Goal: Task Accomplishment & Management: Use online tool/utility

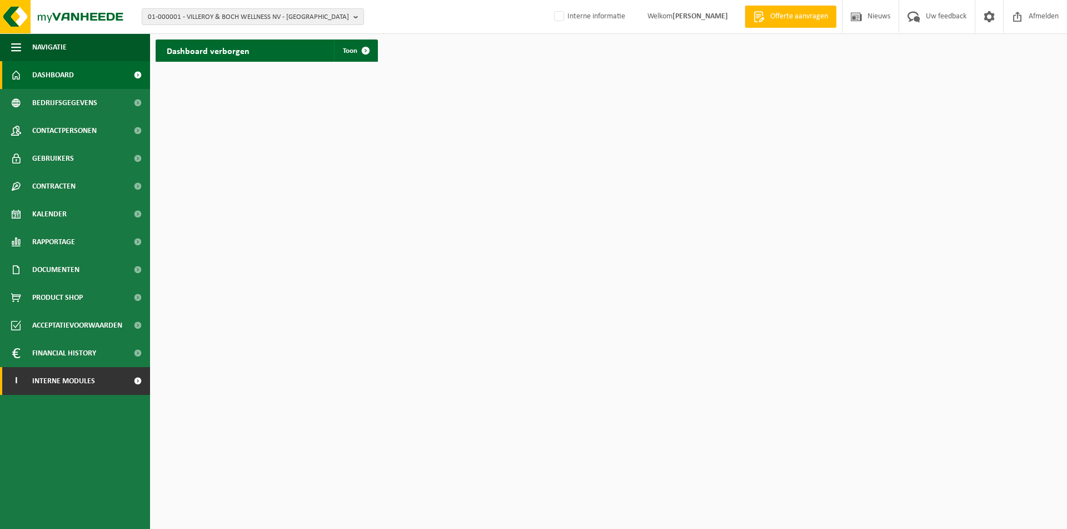
click at [83, 380] on span "Interne modules" at bounding box center [63, 381] width 63 height 28
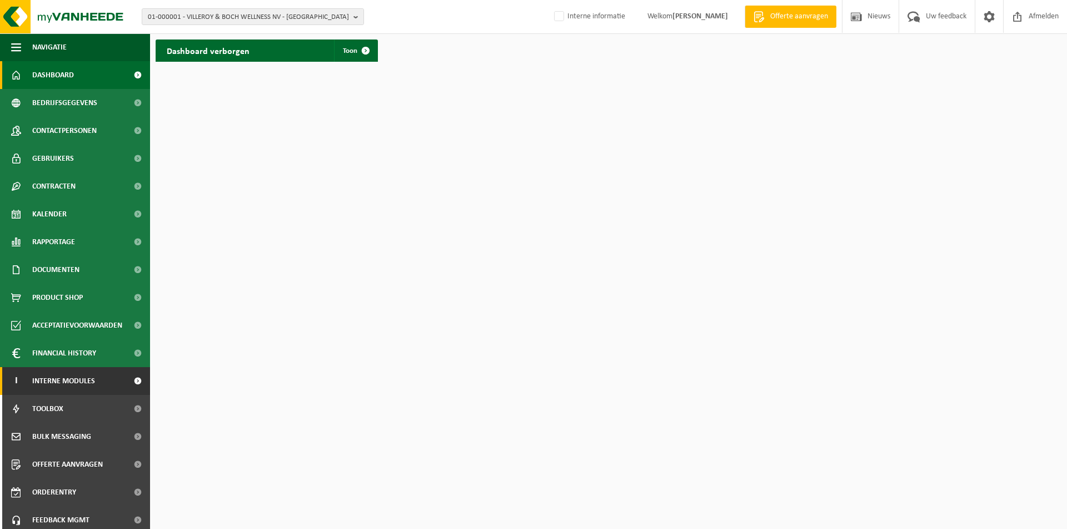
scroll to position [33, 0]
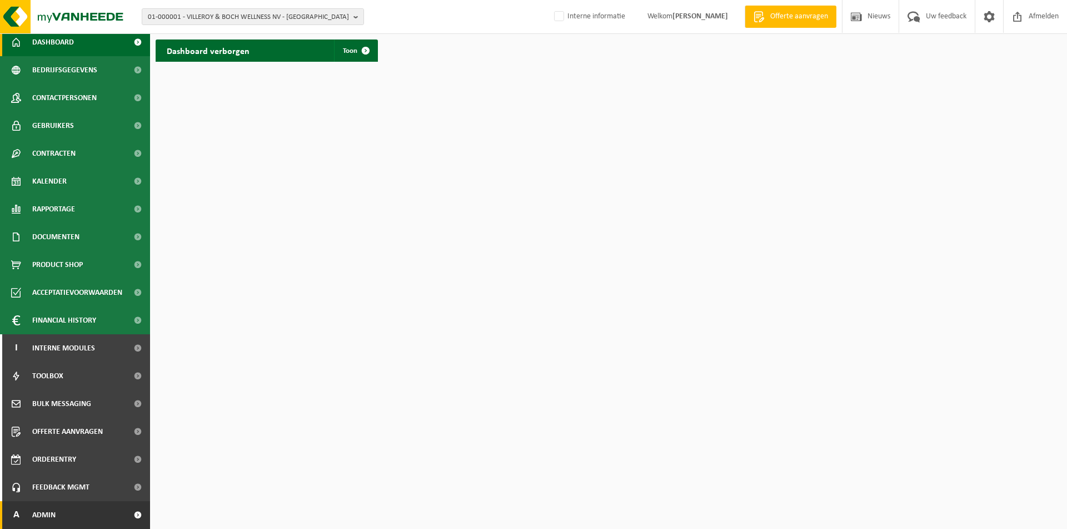
click at [39, 516] on span "Admin" at bounding box center [43, 515] width 23 height 28
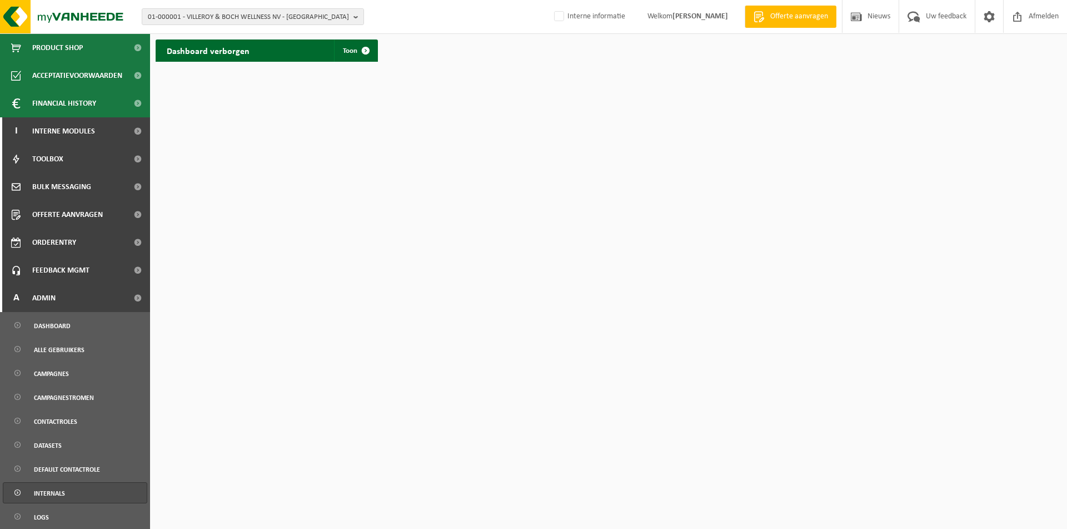
scroll to position [253, 0]
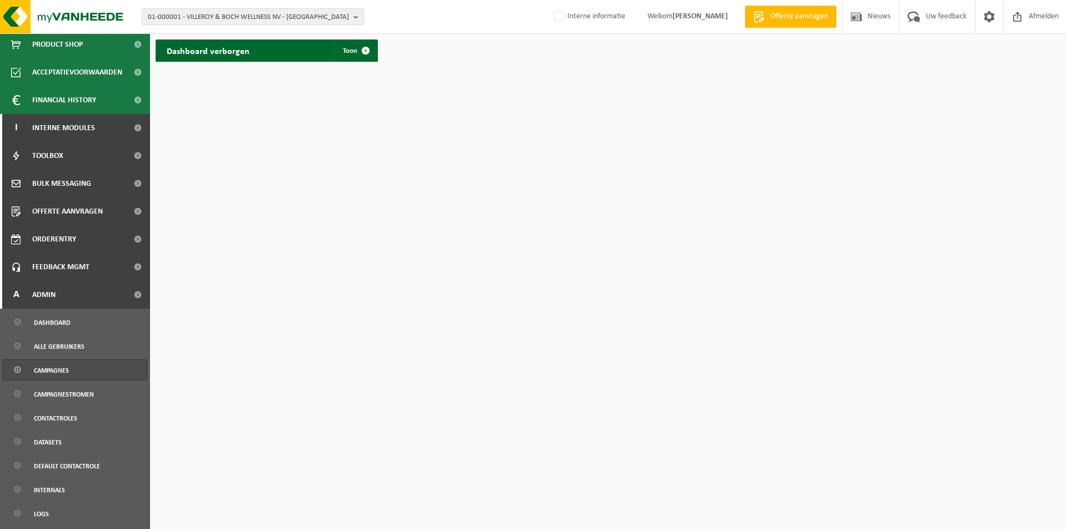
click at [57, 364] on span "Campagnes" at bounding box center [51, 370] width 35 height 21
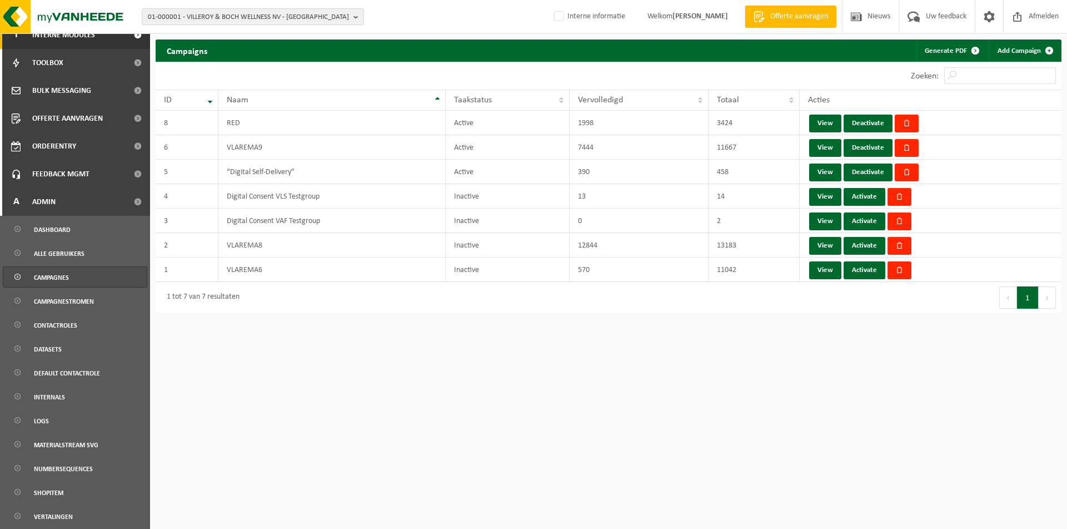
scroll to position [404, 0]
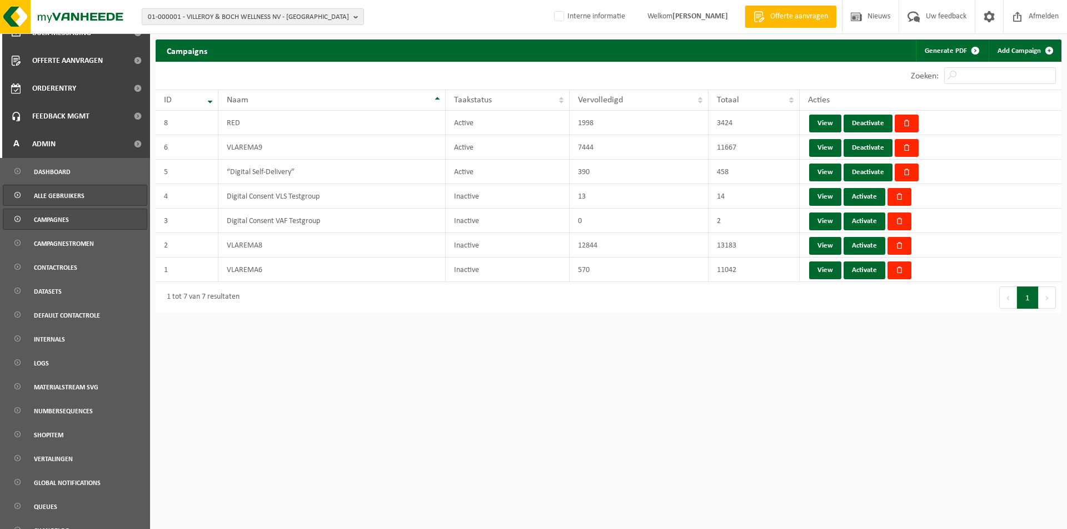
click at [51, 191] on span "Alle gebruikers" at bounding box center [59, 195] width 51 height 21
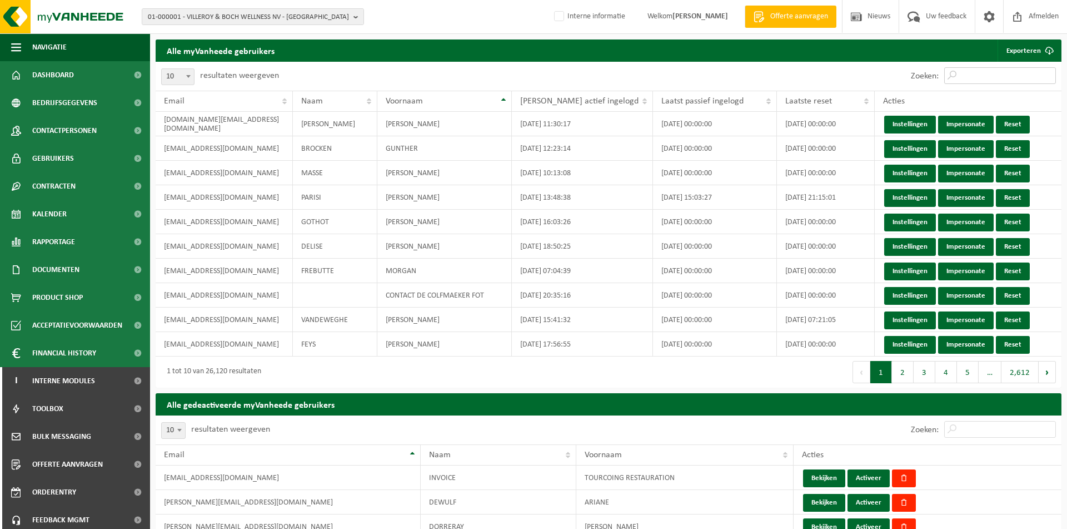
click at [967, 79] on input "Zoeken:" at bounding box center [1000, 75] width 112 height 17
paste input "[EMAIL_ADDRESS][DOMAIN_NAME]"
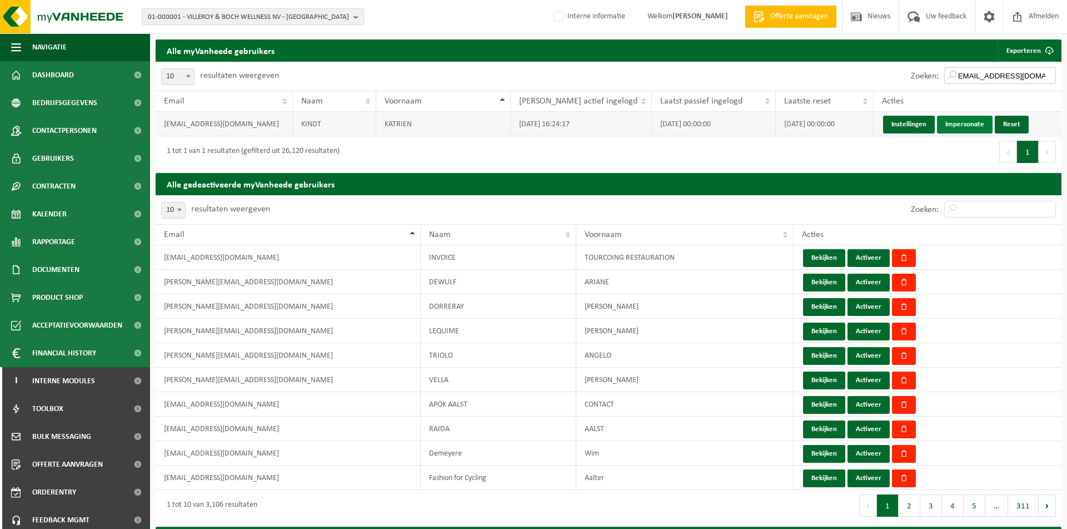
type input "Katrien.Kindt@wevelgem.be"
click at [953, 128] on link "Impersonate" at bounding box center [965, 125] width 56 height 18
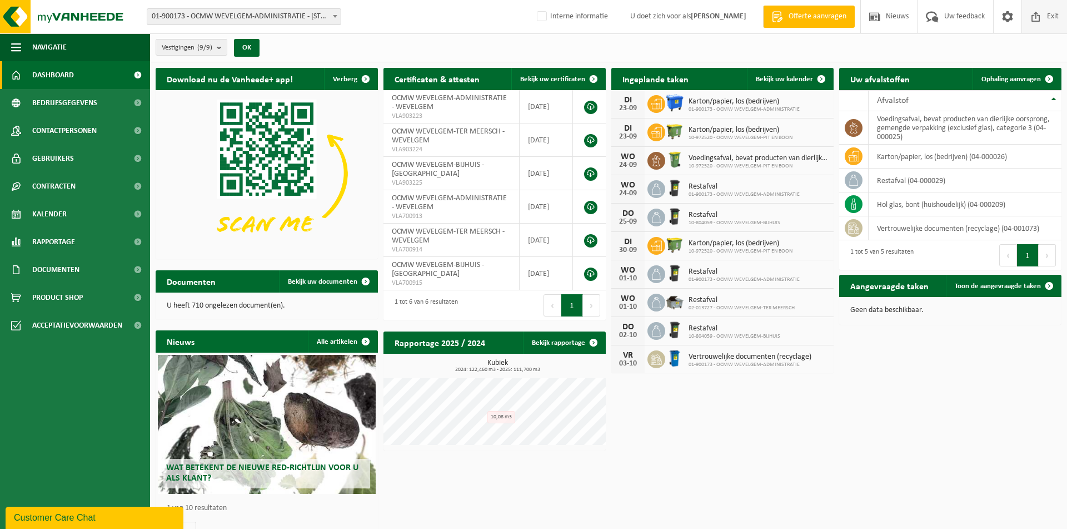
click at [1057, 32] on span "Exit" at bounding box center [1052, 16] width 17 height 33
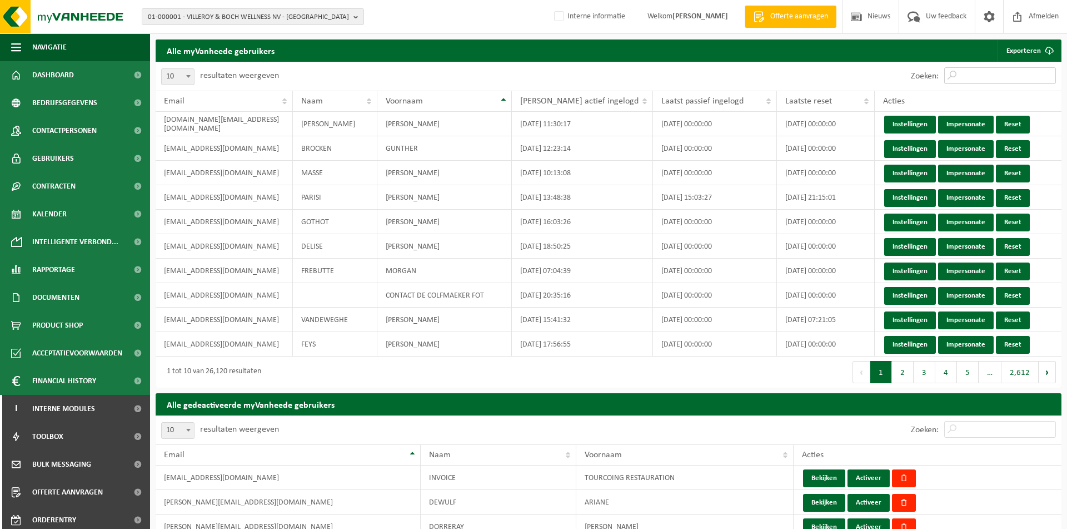
click at [1017, 73] on input "Zoeken:" at bounding box center [1000, 75] width 112 height 17
paste input "remy.tourlamain@wevelgem.be"
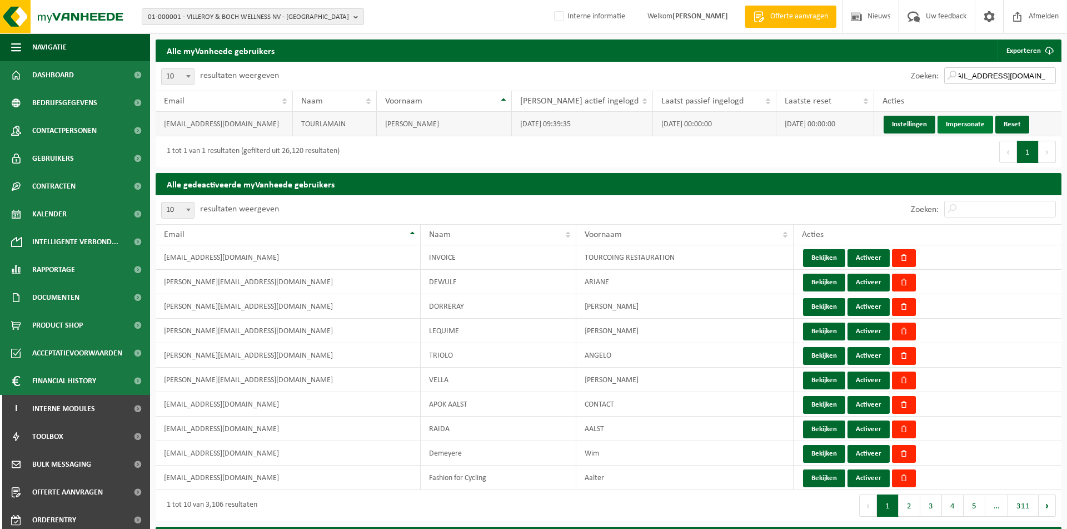
type input "remy.tourlamain@wevelgem.be"
click at [949, 123] on link "Impersonate" at bounding box center [966, 125] width 56 height 18
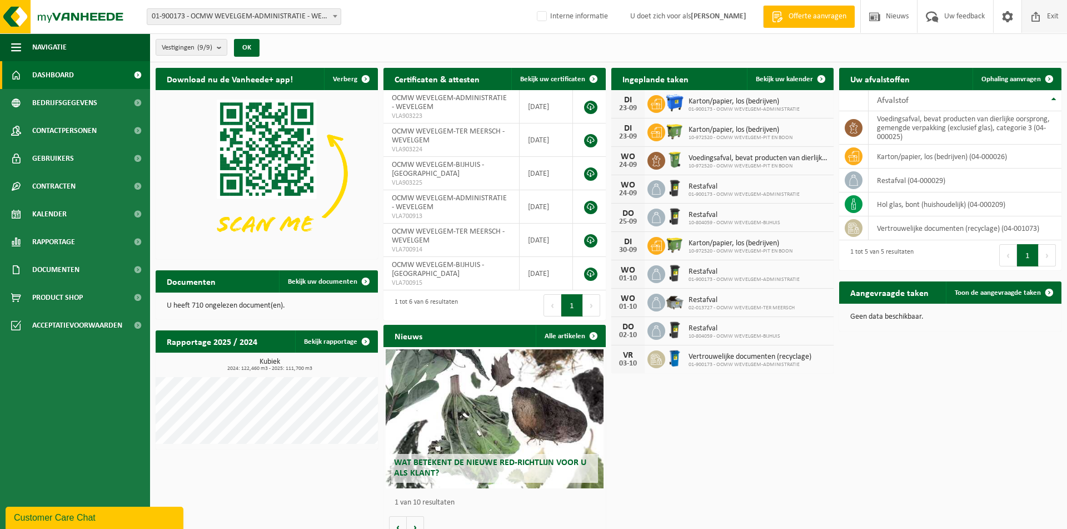
click at [1045, 11] on span "Exit" at bounding box center [1052, 16] width 17 height 33
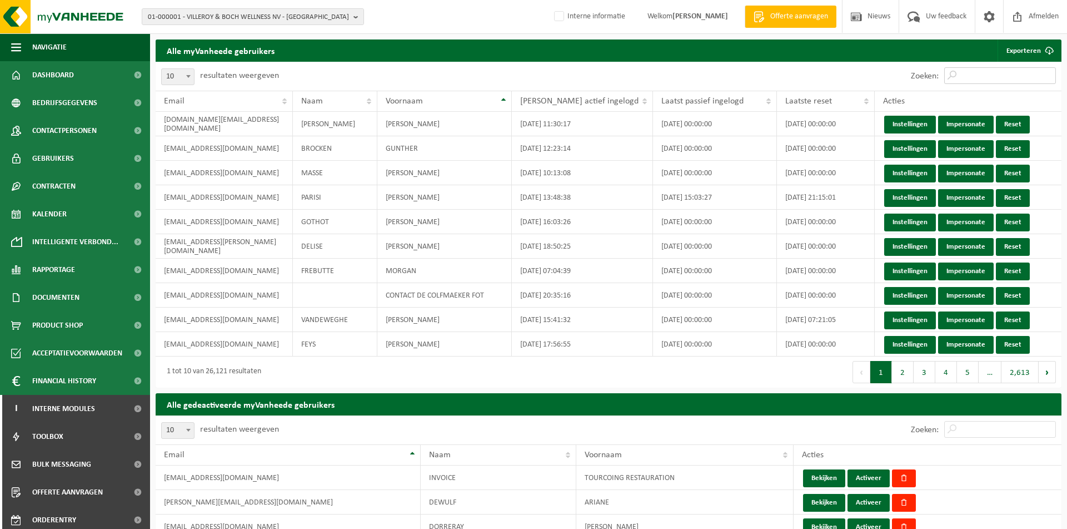
click at [968, 74] on input "Zoeken:" at bounding box center [1000, 75] width 112 height 17
paste input "[PERSON_NAME][EMAIL_ADDRESS][DOMAIN_NAME]"
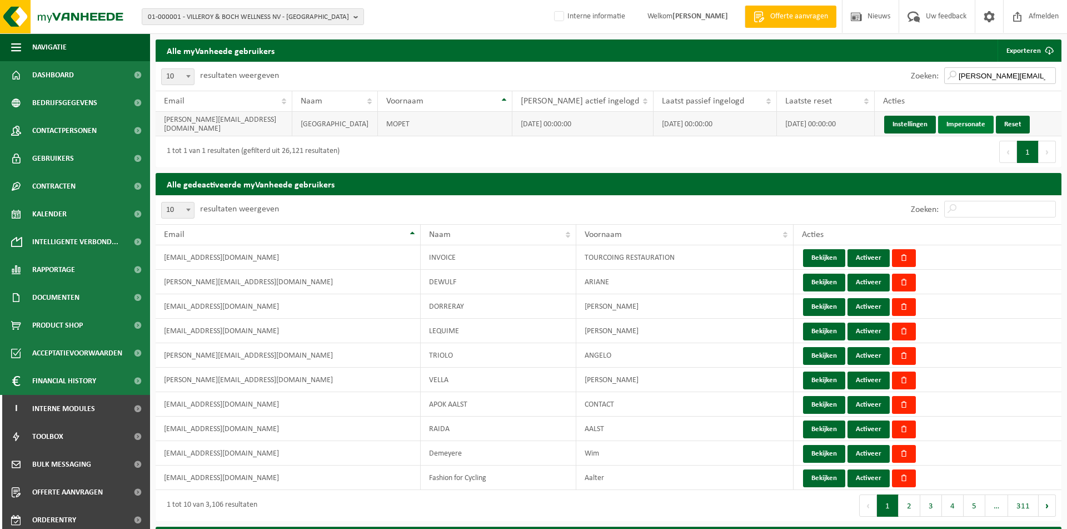
type input "[PERSON_NAME][EMAIL_ADDRESS][DOMAIN_NAME]"
click at [953, 128] on link "Impersonate" at bounding box center [966, 125] width 56 height 18
click at [1038, 20] on span "Afmelden" at bounding box center [1044, 16] width 36 height 33
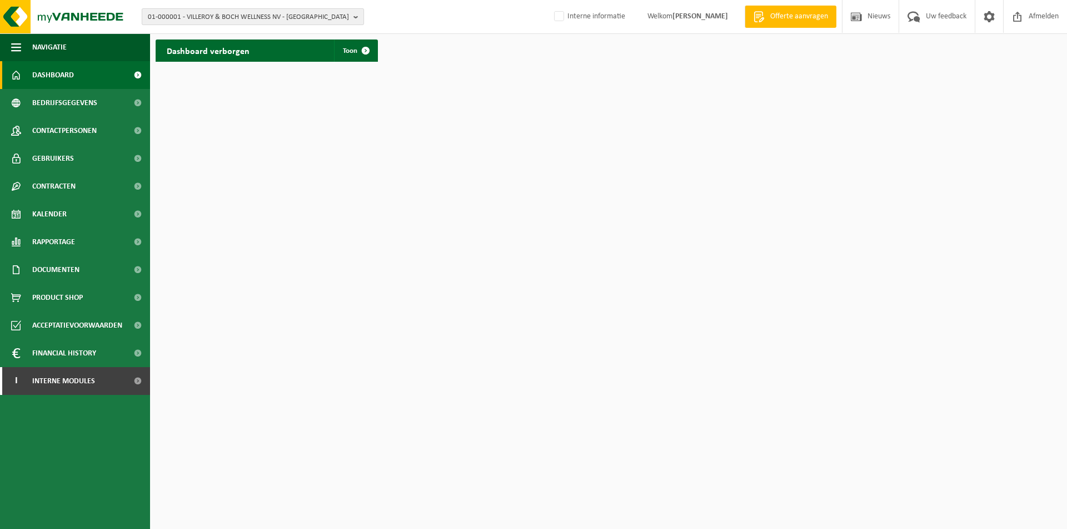
click at [256, 18] on span "01-000001 - VILLEROY & BOCH WELLNESS NV - [GEOGRAPHIC_DATA]" at bounding box center [248, 17] width 201 height 17
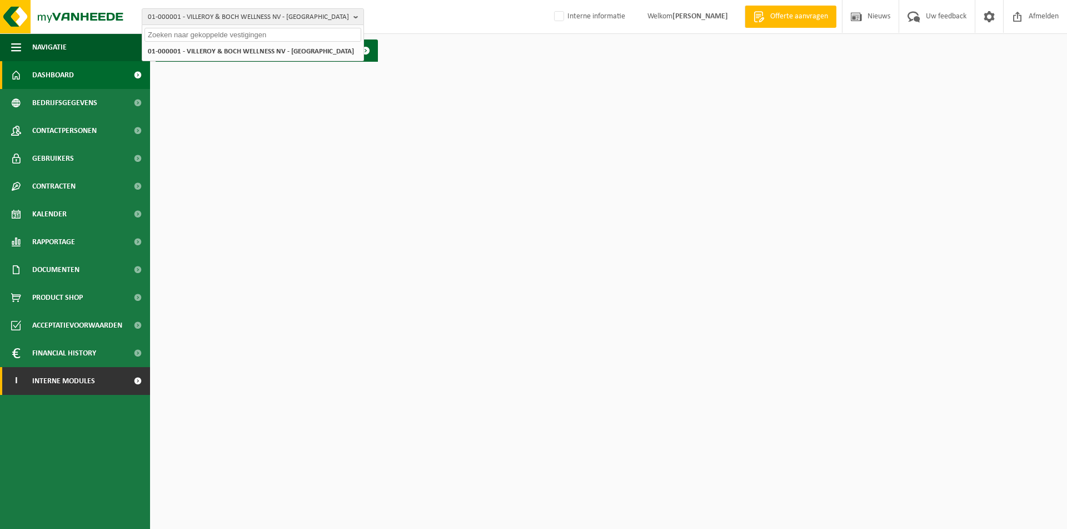
click at [59, 382] on span "Interne modules" at bounding box center [63, 381] width 63 height 28
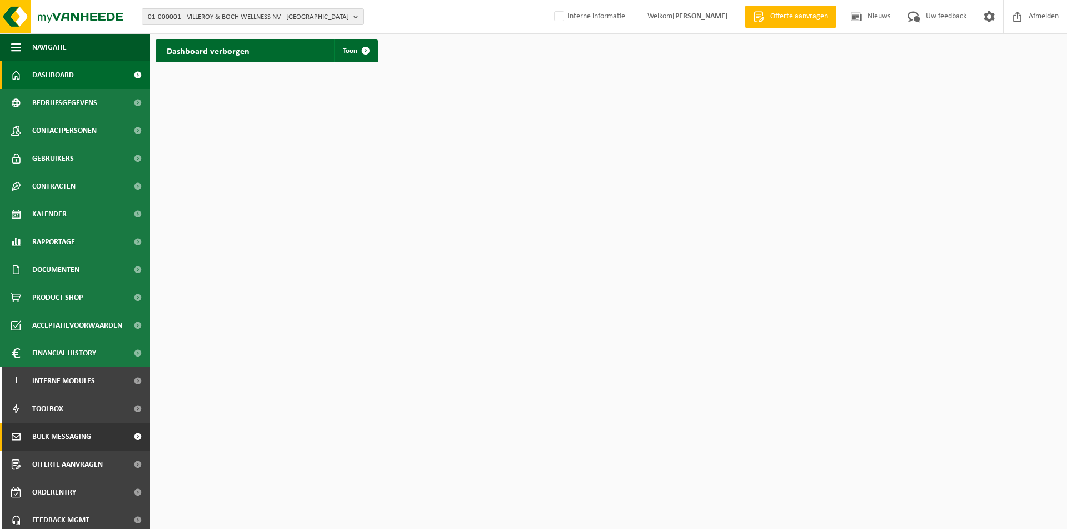
scroll to position [33, 0]
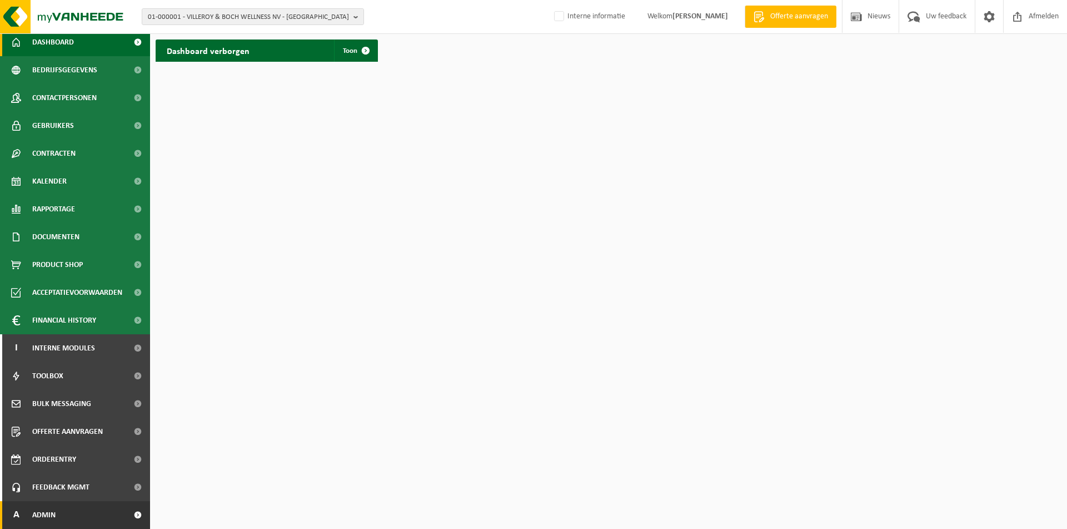
click at [52, 512] on span "Admin" at bounding box center [43, 515] width 23 height 28
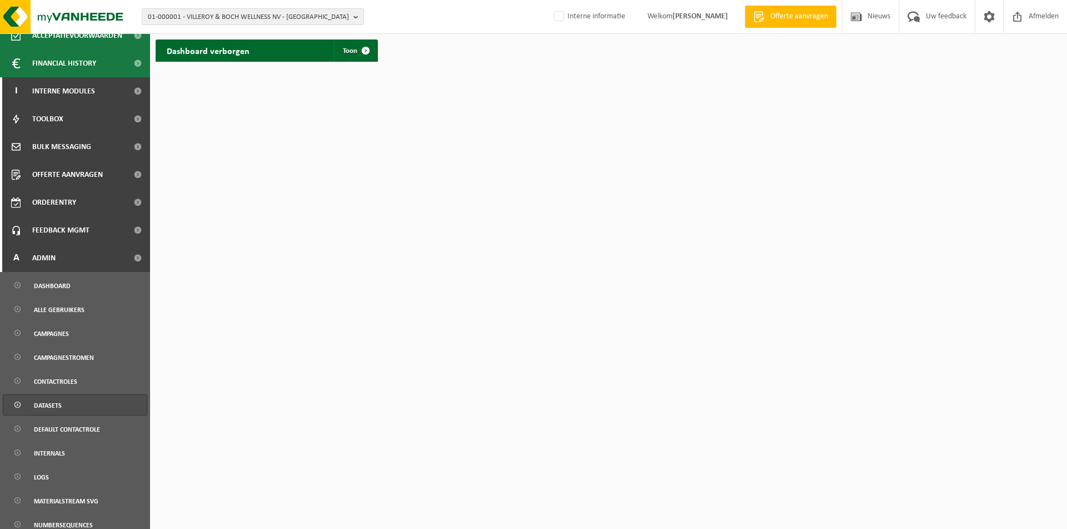
click at [59, 409] on span "Datasets" at bounding box center [48, 405] width 28 height 21
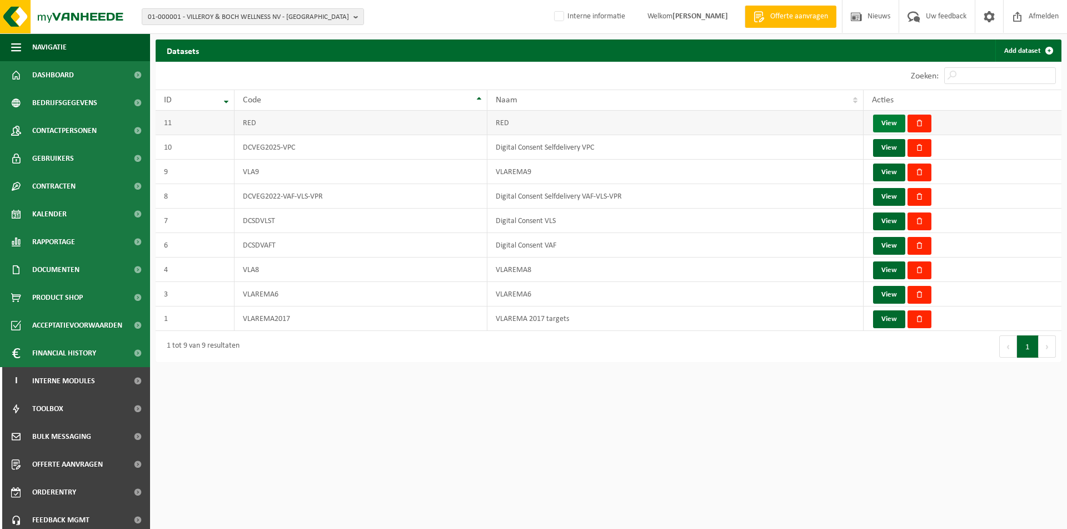
click at [885, 128] on link "View" at bounding box center [889, 123] width 32 height 18
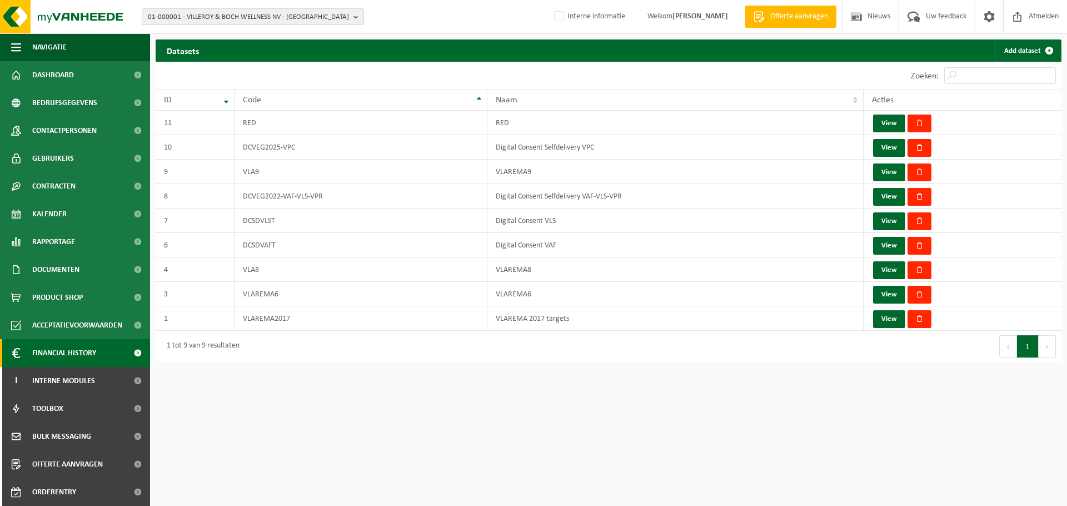
scroll to position [257, 0]
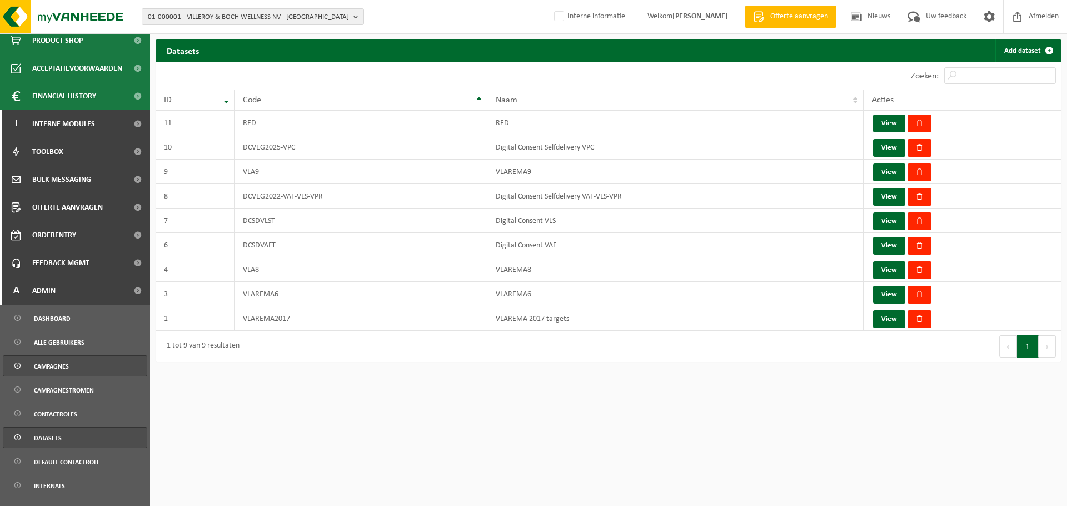
click at [64, 369] on span "Campagnes" at bounding box center [51, 366] width 35 height 21
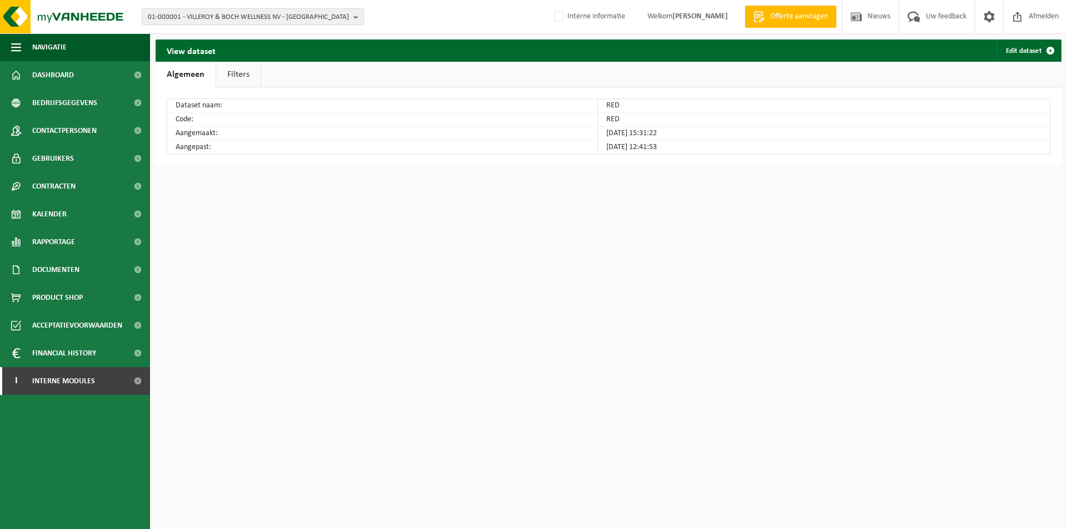
click at [224, 75] on link "Filters" at bounding box center [238, 75] width 44 height 26
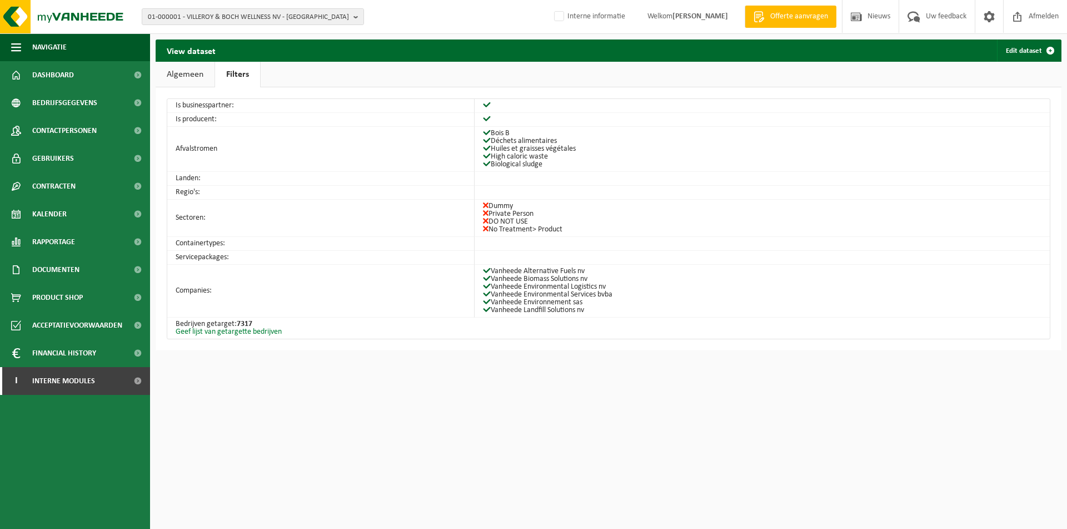
click at [250, 332] on link "Geef lijst van getargette bedrijven" at bounding box center [229, 331] width 106 height 8
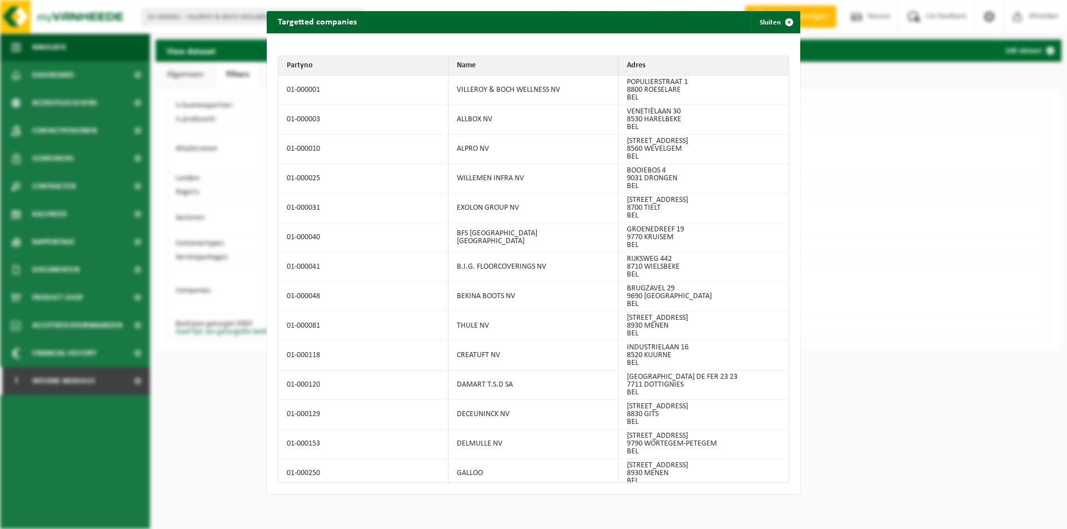
click at [376, 245] on td "01-000040" at bounding box center [363, 237] width 170 height 29
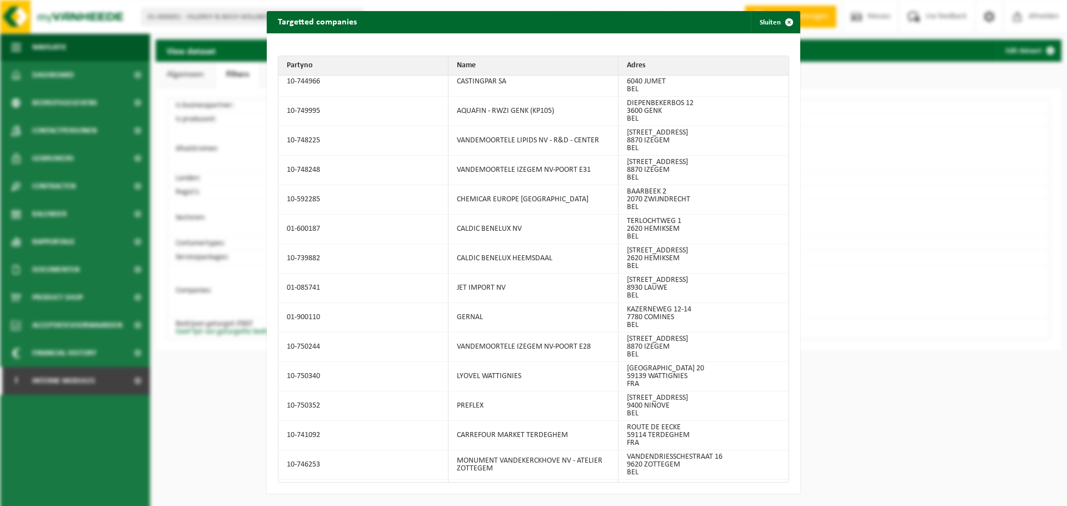
scroll to position [80699, 0]
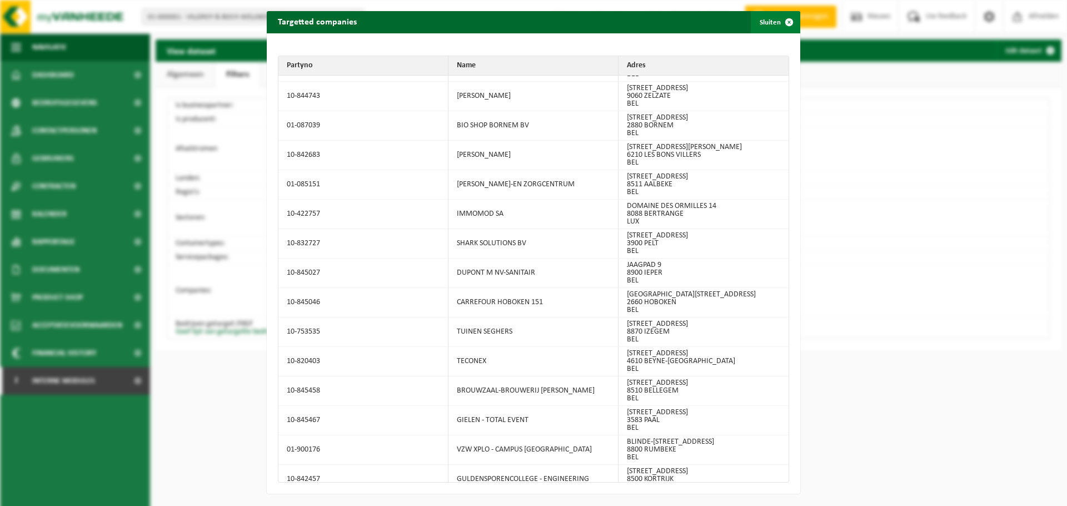
click at [785, 12] on span "button" at bounding box center [789, 22] width 22 height 22
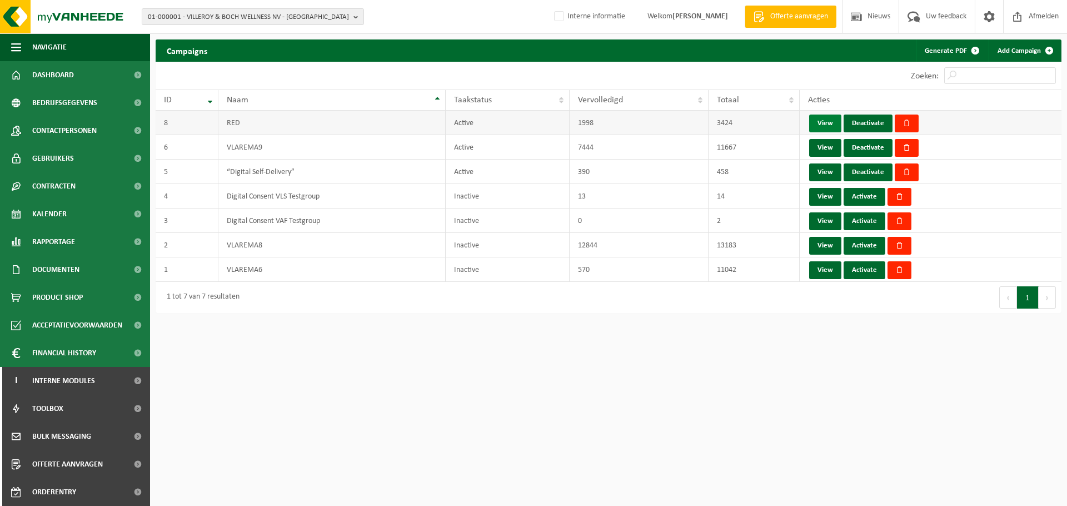
click at [824, 120] on link "View" at bounding box center [825, 123] width 32 height 18
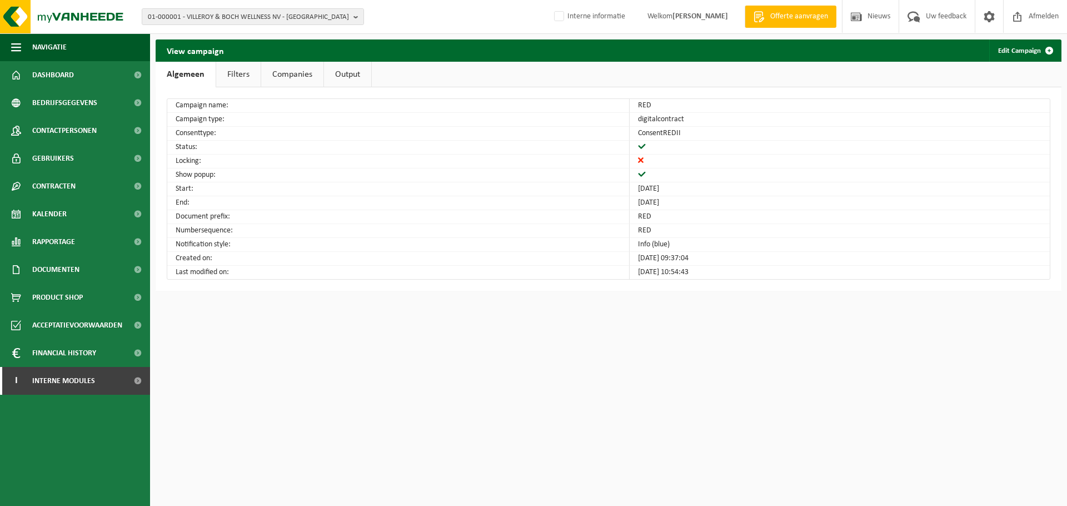
click at [245, 73] on link "Filters" at bounding box center [238, 75] width 44 height 26
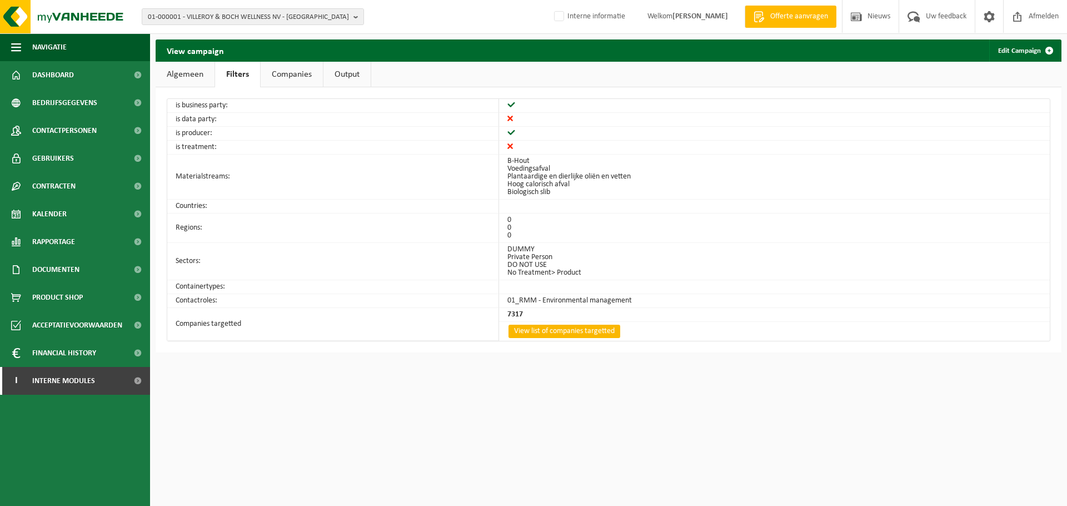
click at [571, 334] on link "View list of companies targetted" at bounding box center [565, 331] width 112 height 13
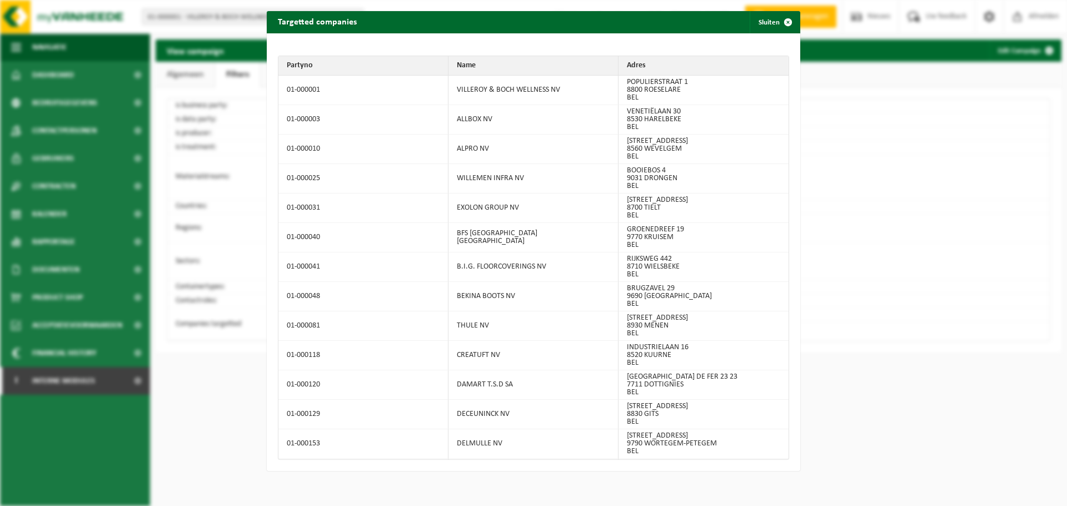
click at [510, 213] on td "EXOLON GROUP NV" at bounding box center [534, 207] width 170 height 29
click at [764, 24] on button "Sluiten" at bounding box center [774, 22] width 49 height 22
